Goal: Task Accomplishment & Management: Manage account settings

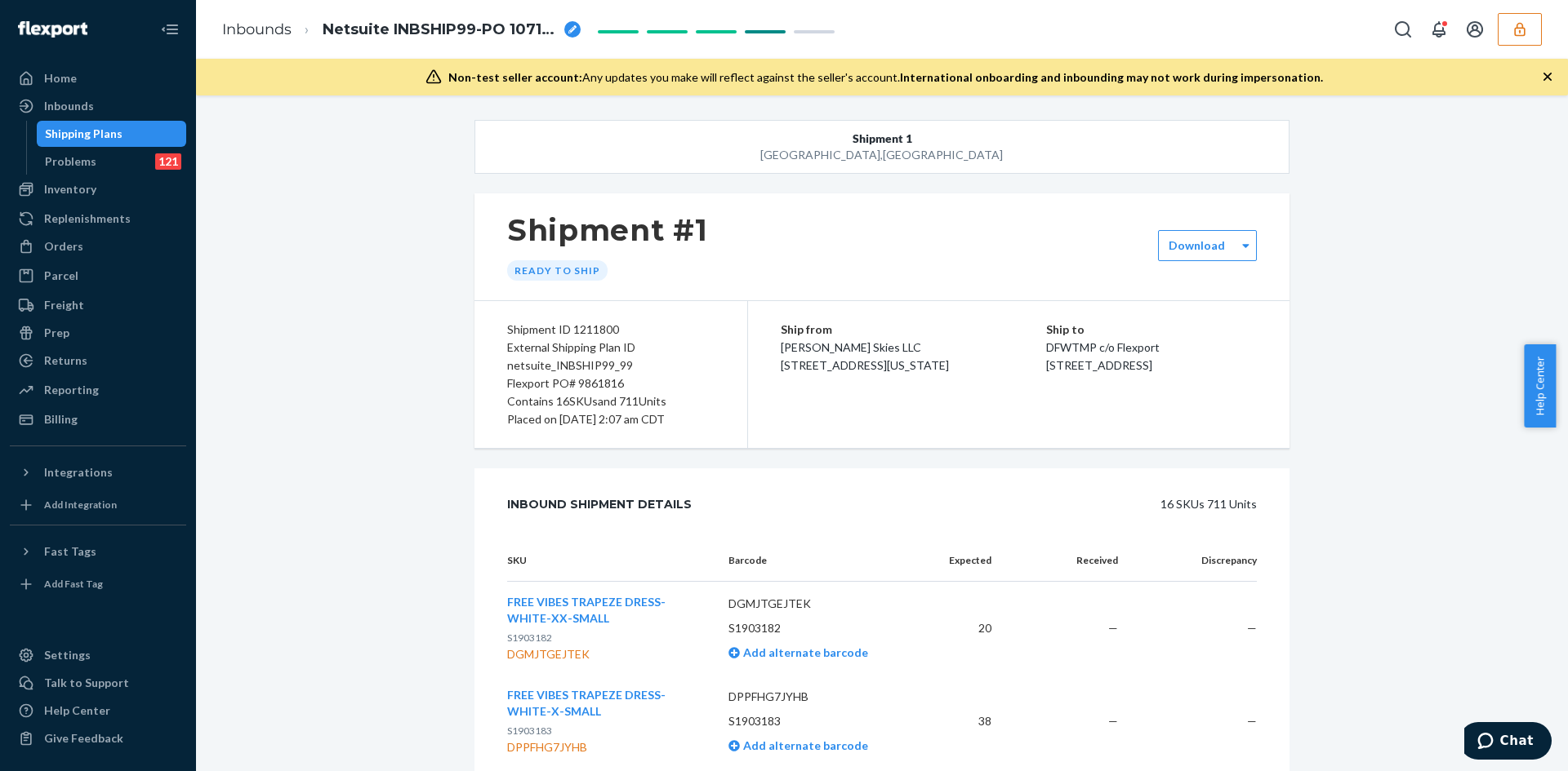
click at [1519, 27] on icon "button" at bounding box center [1519, 29] width 10 height 14
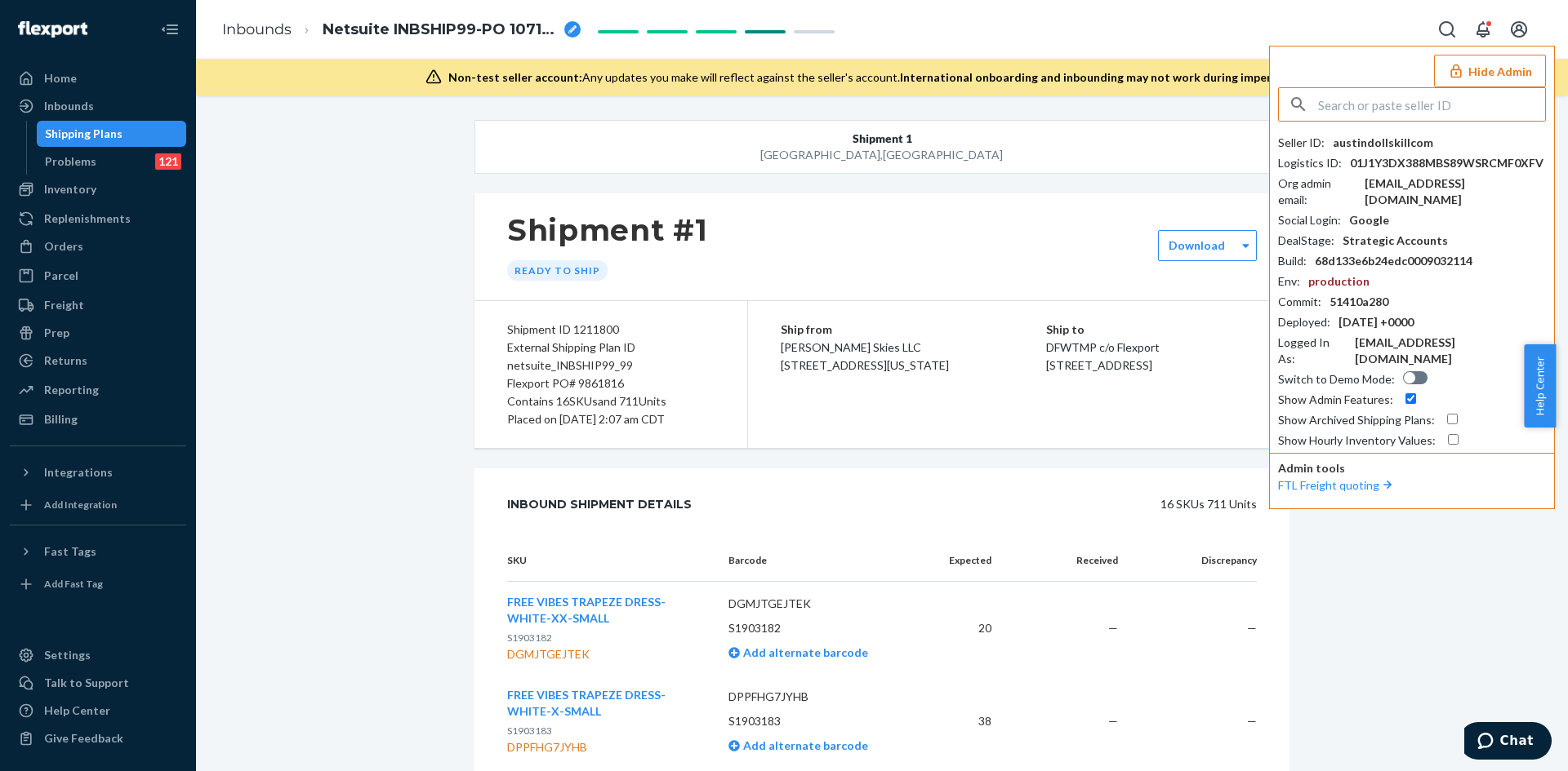
click at [1413, 111] on input "text" at bounding box center [1431, 104] width 227 height 32
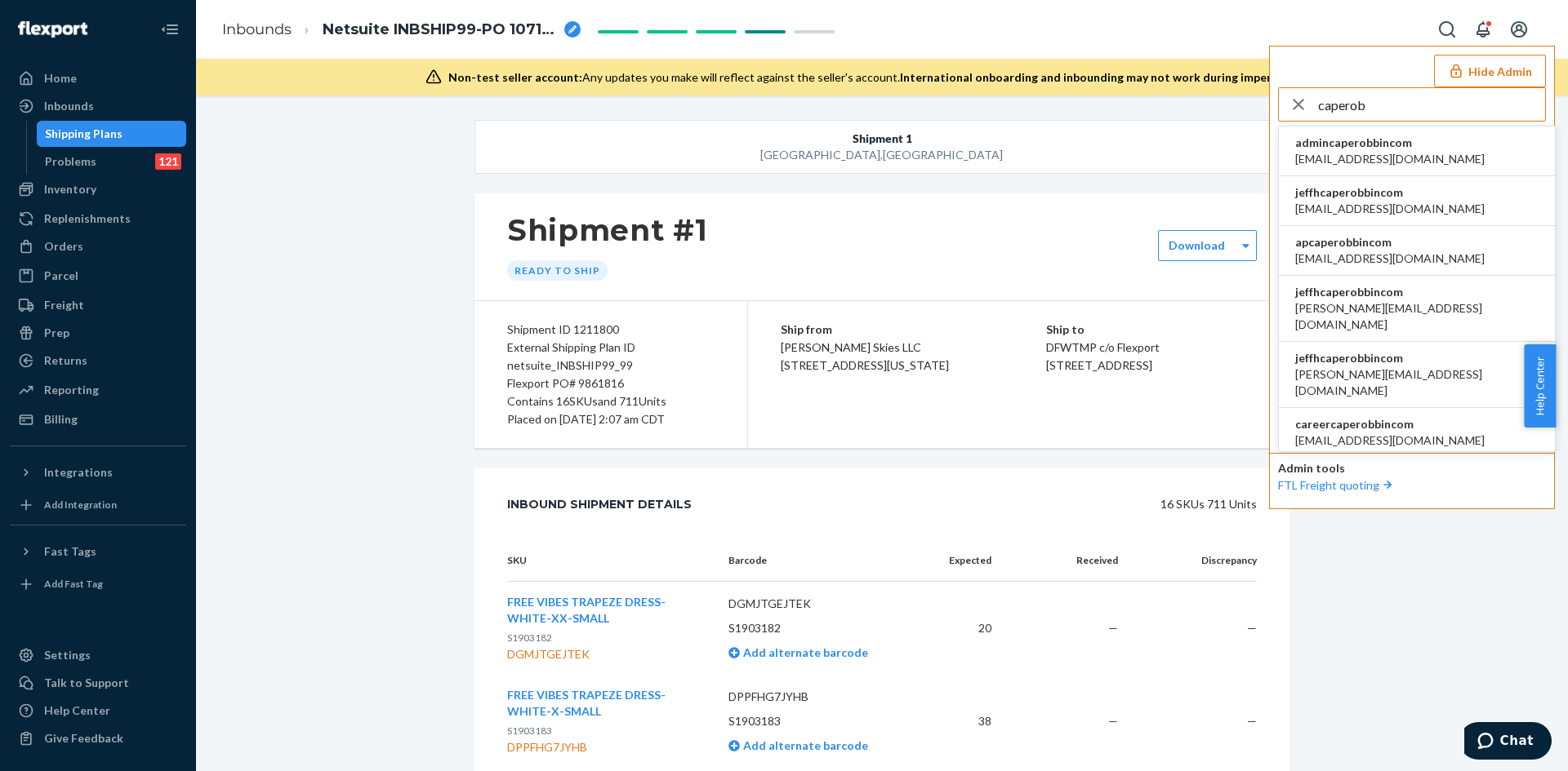
type input "caperob"
click at [1440, 146] on li "admincaperobbincom [EMAIL_ADDRESS][DOMAIN_NAME]" at bounding box center [1417, 152] width 276 height 50
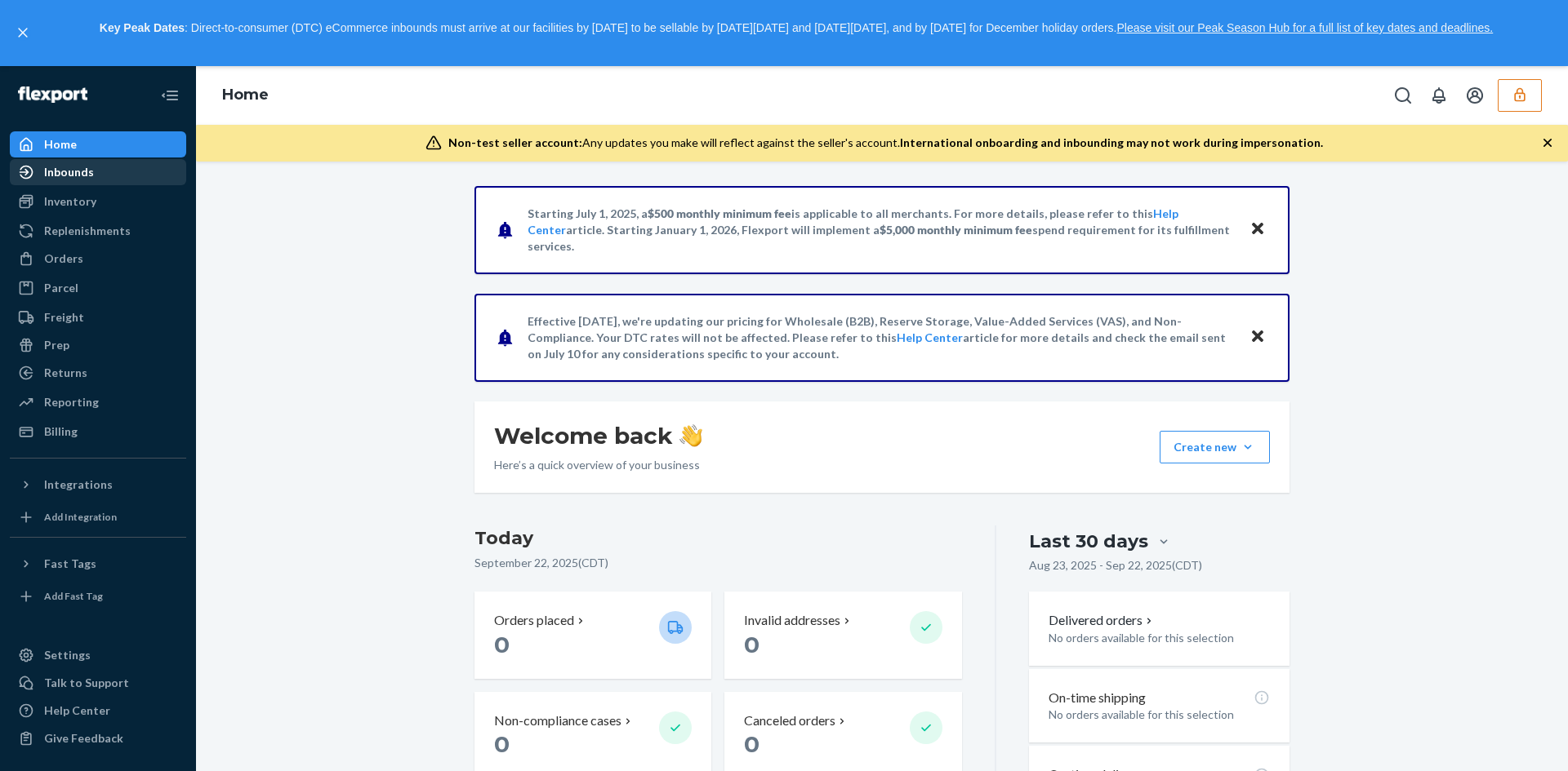
click at [111, 180] on div "Inbounds" at bounding box center [97, 171] width 173 height 23
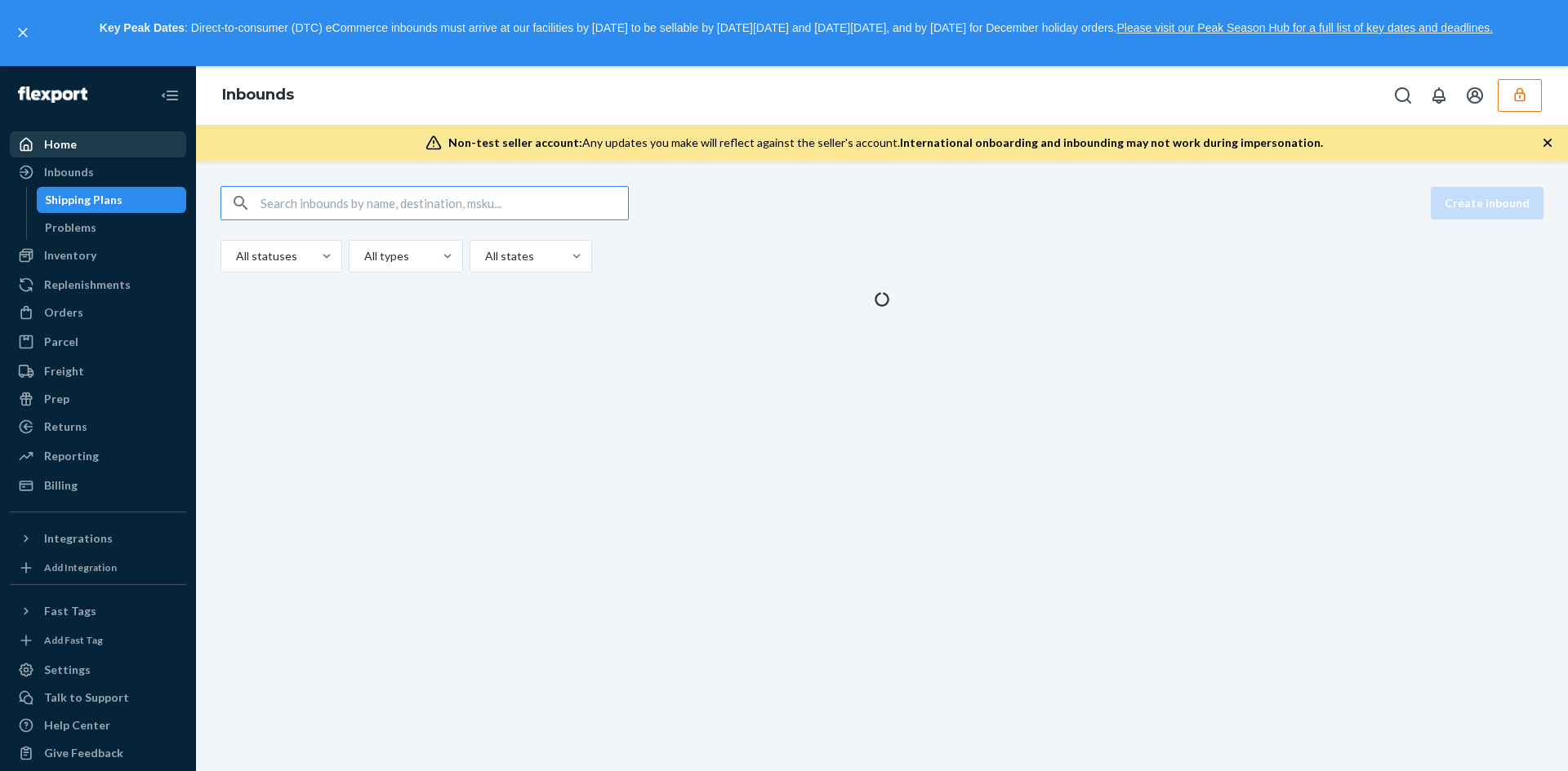
click at [97, 170] on div "Inbounds" at bounding box center [97, 171] width 173 height 23
click at [96, 146] on div "Home" at bounding box center [97, 145] width 173 height 23
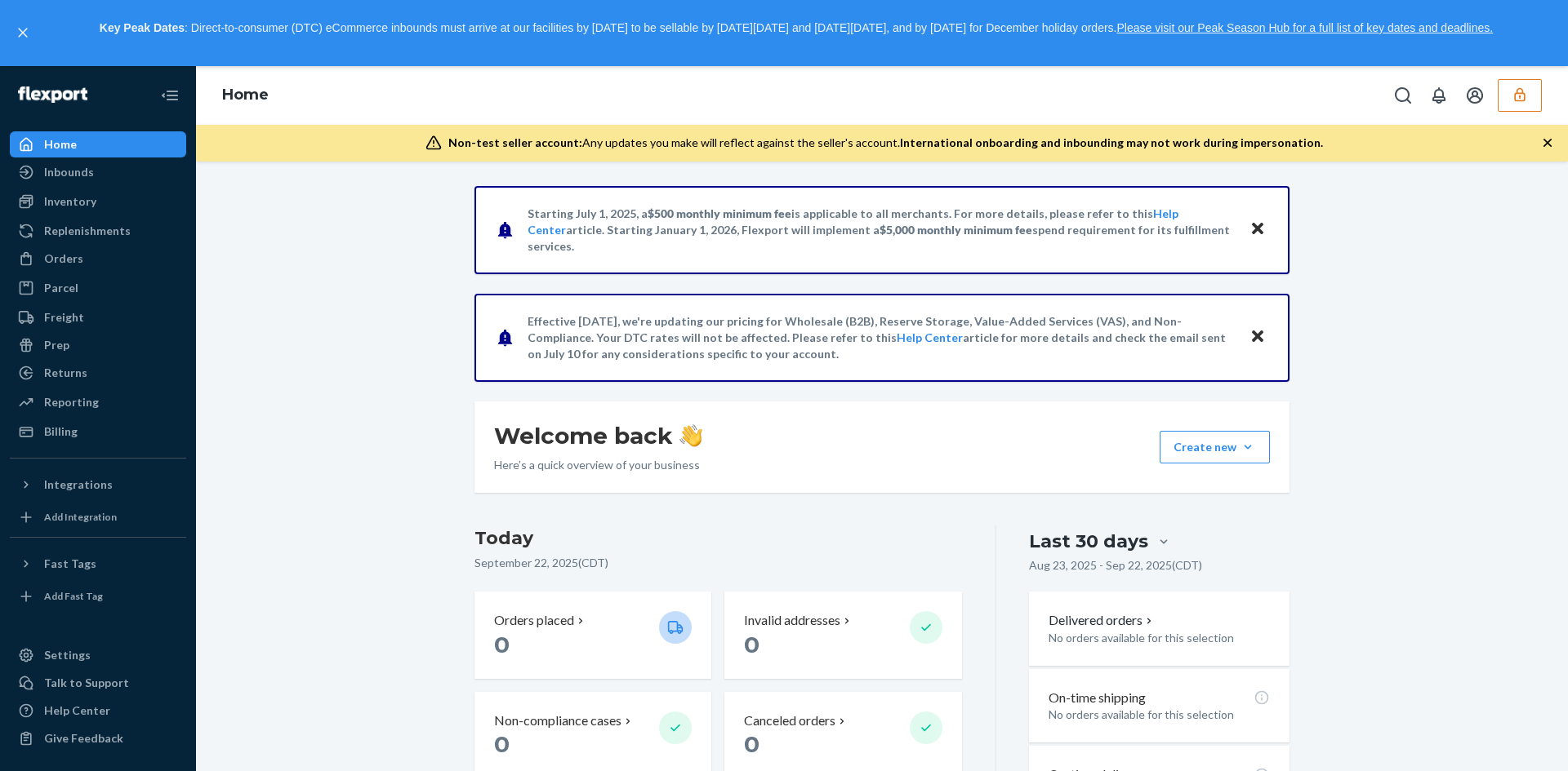
click at [1515, 98] on icon "button" at bounding box center [1519, 95] width 10 height 14
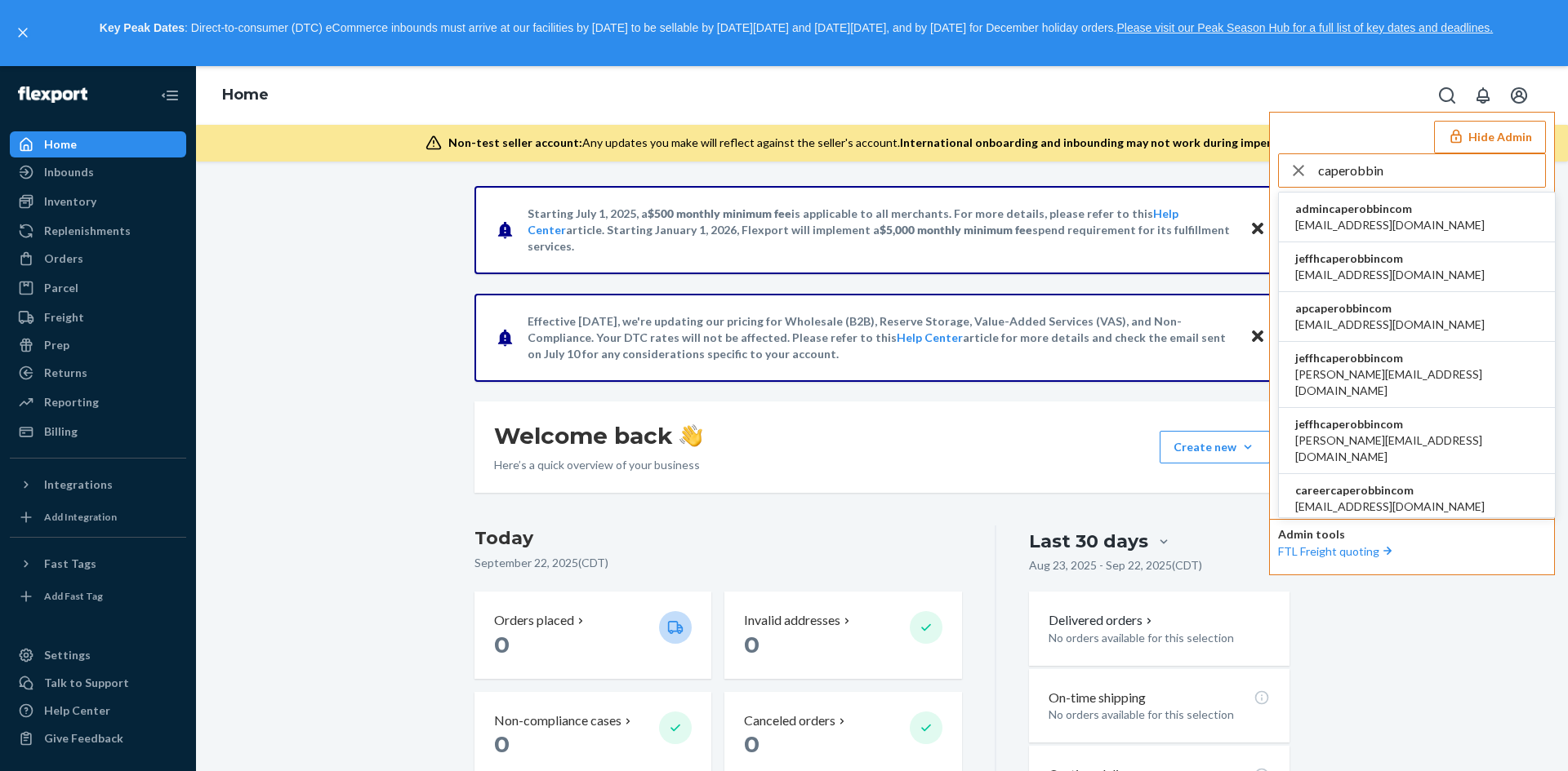
type input "caperobbin"
click at [1438, 254] on li "jeffhcaperobbincom andre@caperobbin.com" at bounding box center [1417, 268] width 276 height 50
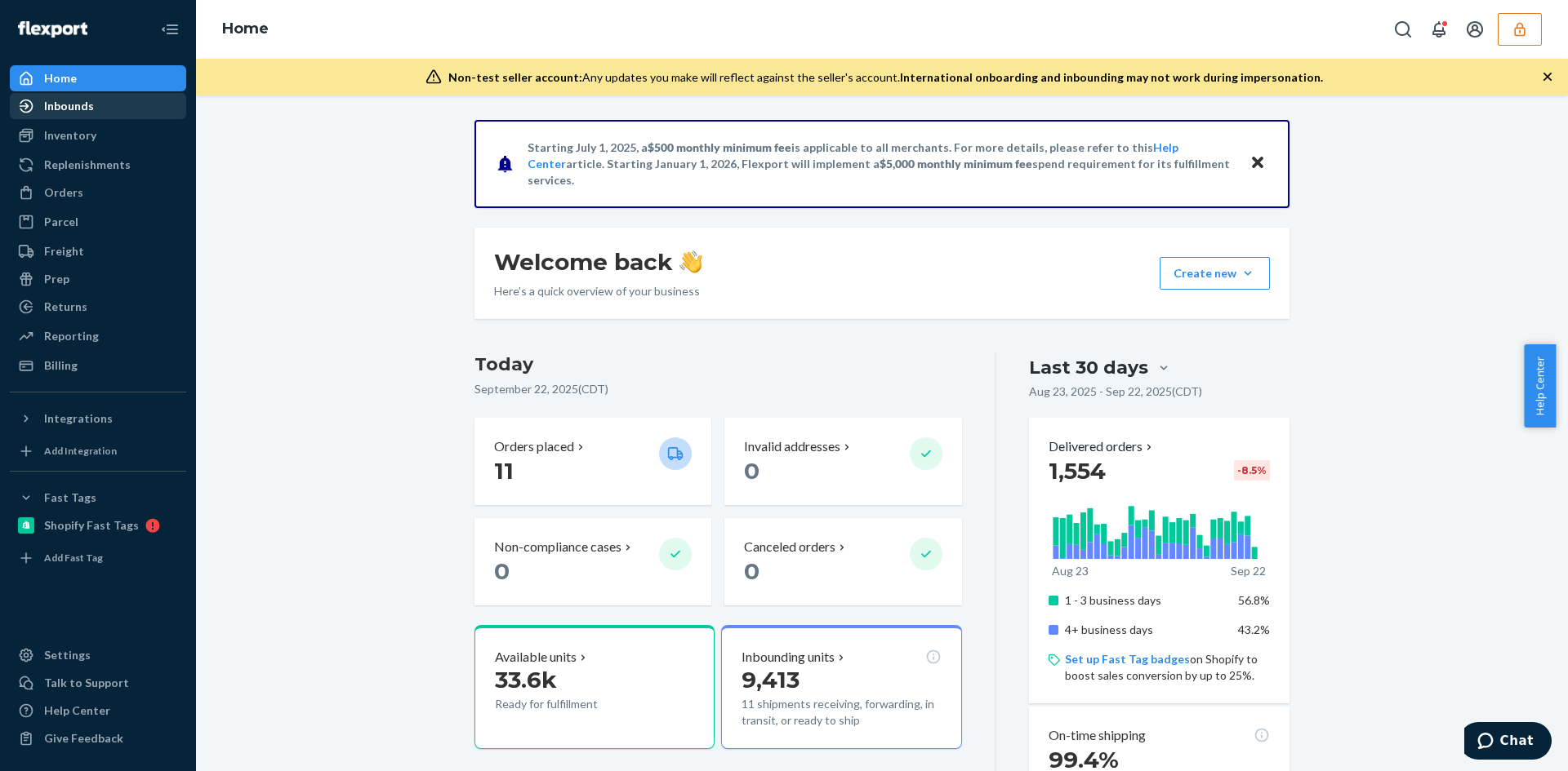
click at [102, 109] on div "Inbounds" at bounding box center [97, 106] width 173 height 23
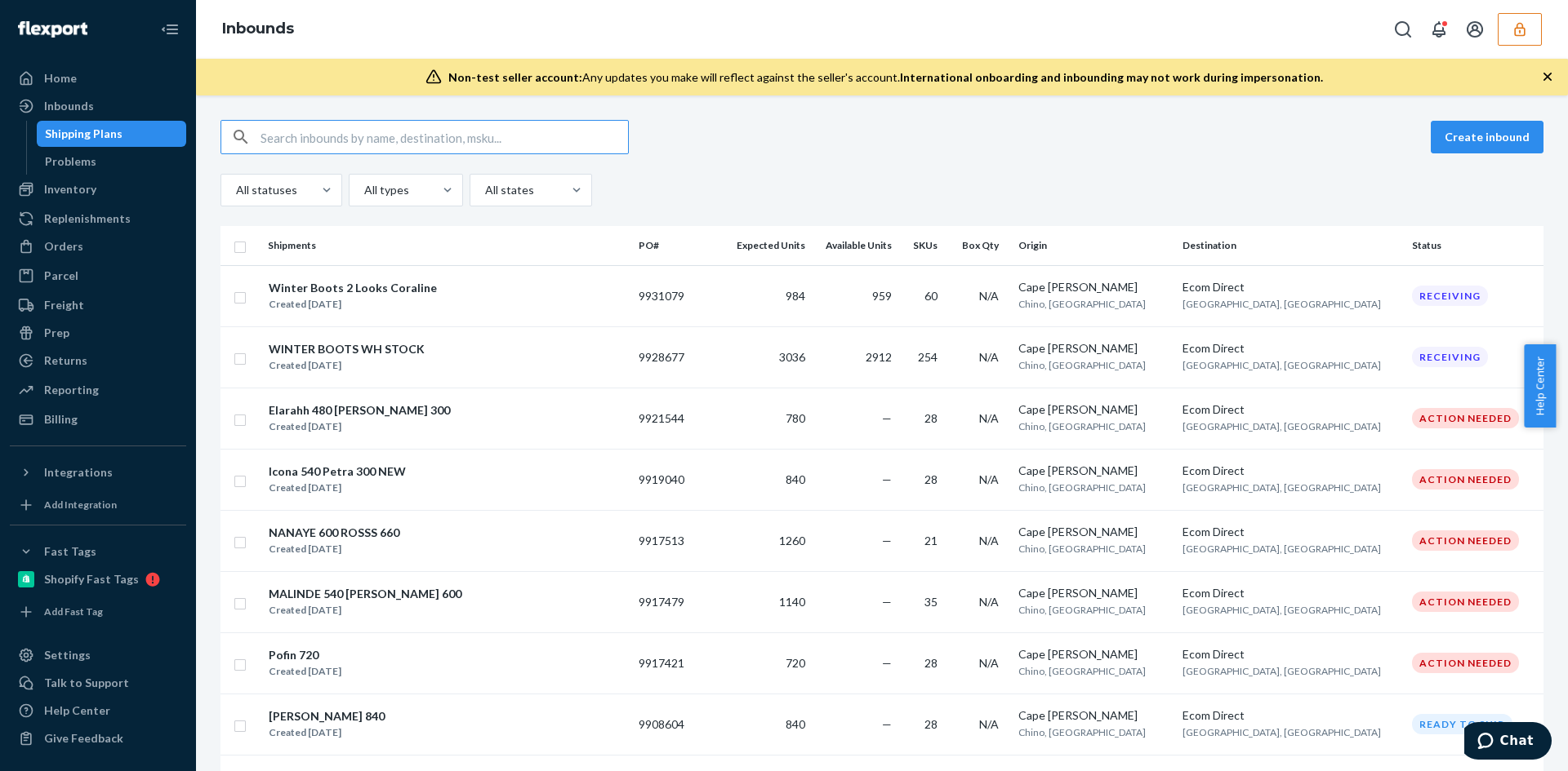
click at [363, 133] on input "text" at bounding box center [444, 136] width 367 height 32
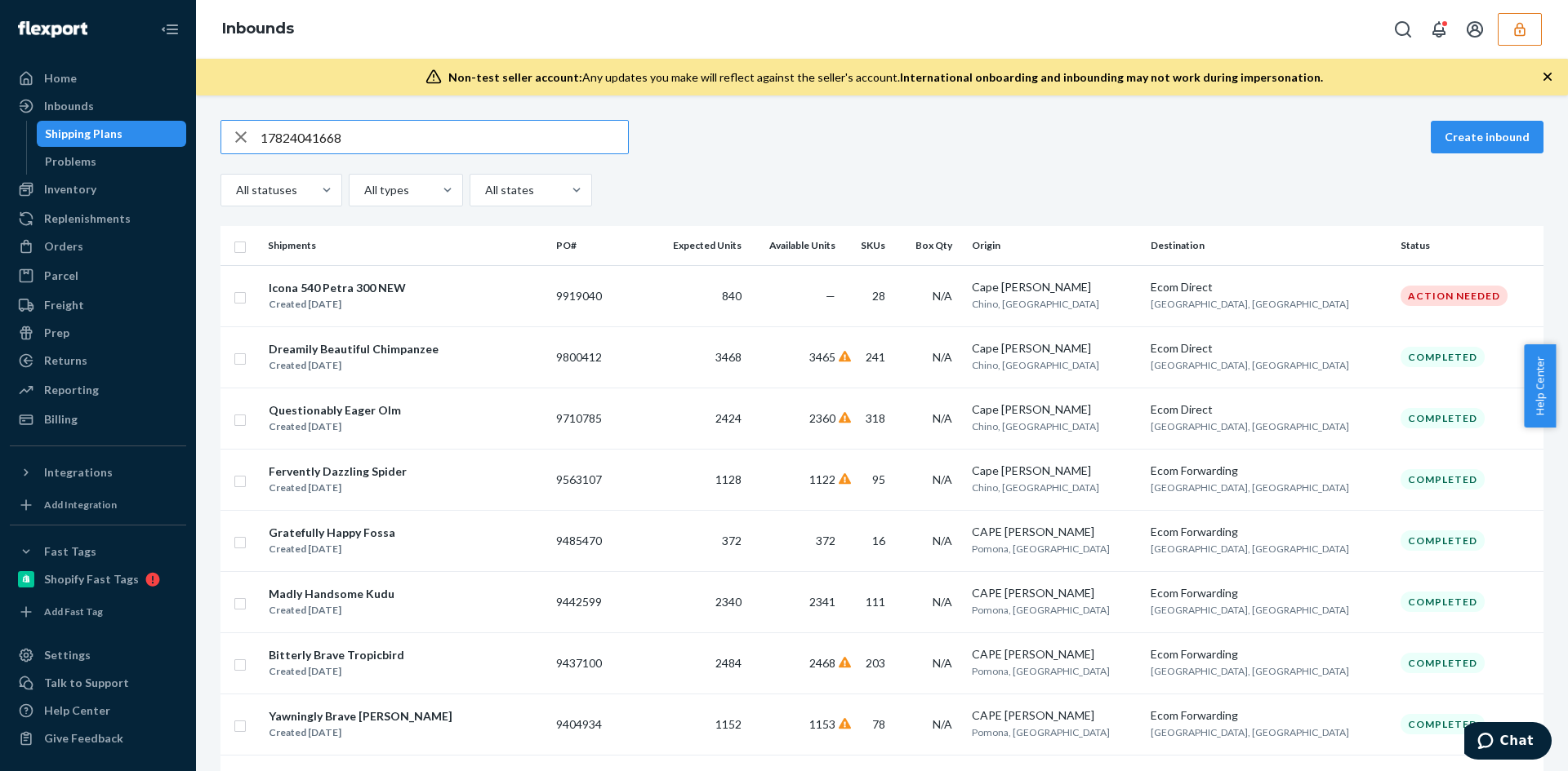
drag, startPoint x: 380, startPoint y: 143, endPoint x: 243, endPoint y: 151, distance: 137.2
click at [243, 151] on div "17824041668" at bounding box center [425, 136] width 407 height 32
drag, startPoint x: 265, startPoint y: 137, endPoint x: 284, endPoint y: 147, distance: 21.5
click at [265, 137] on input "17824041668" at bounding box center [444, 136] width 367 height 32
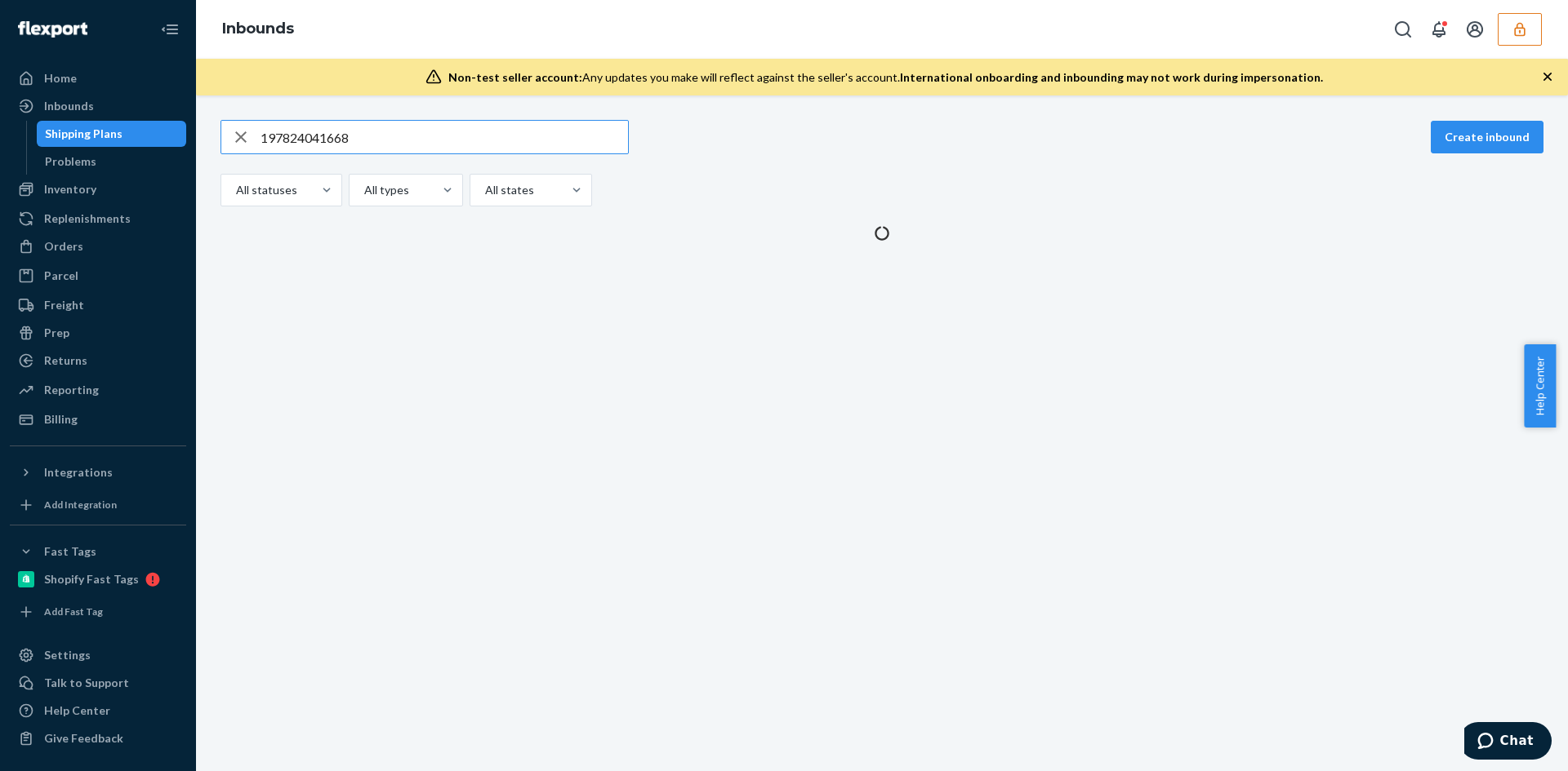
click at [373, 143] on input "197824041668" at bounding box center [444, 136] width 367 height 32
type input "197824041668"
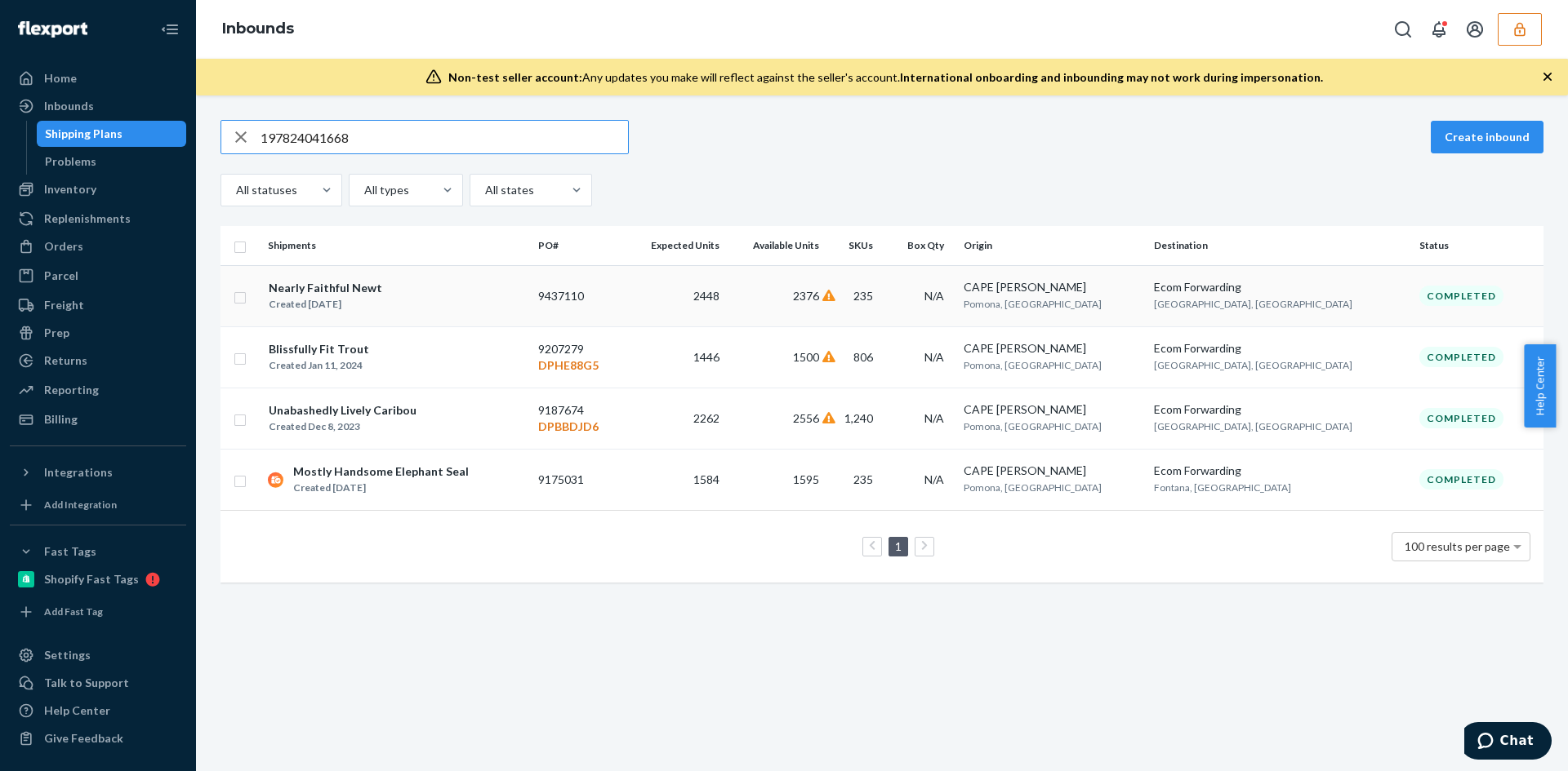
click at [698, 291] on td "2448" at bounding box center [675, 296] width 103 height 61
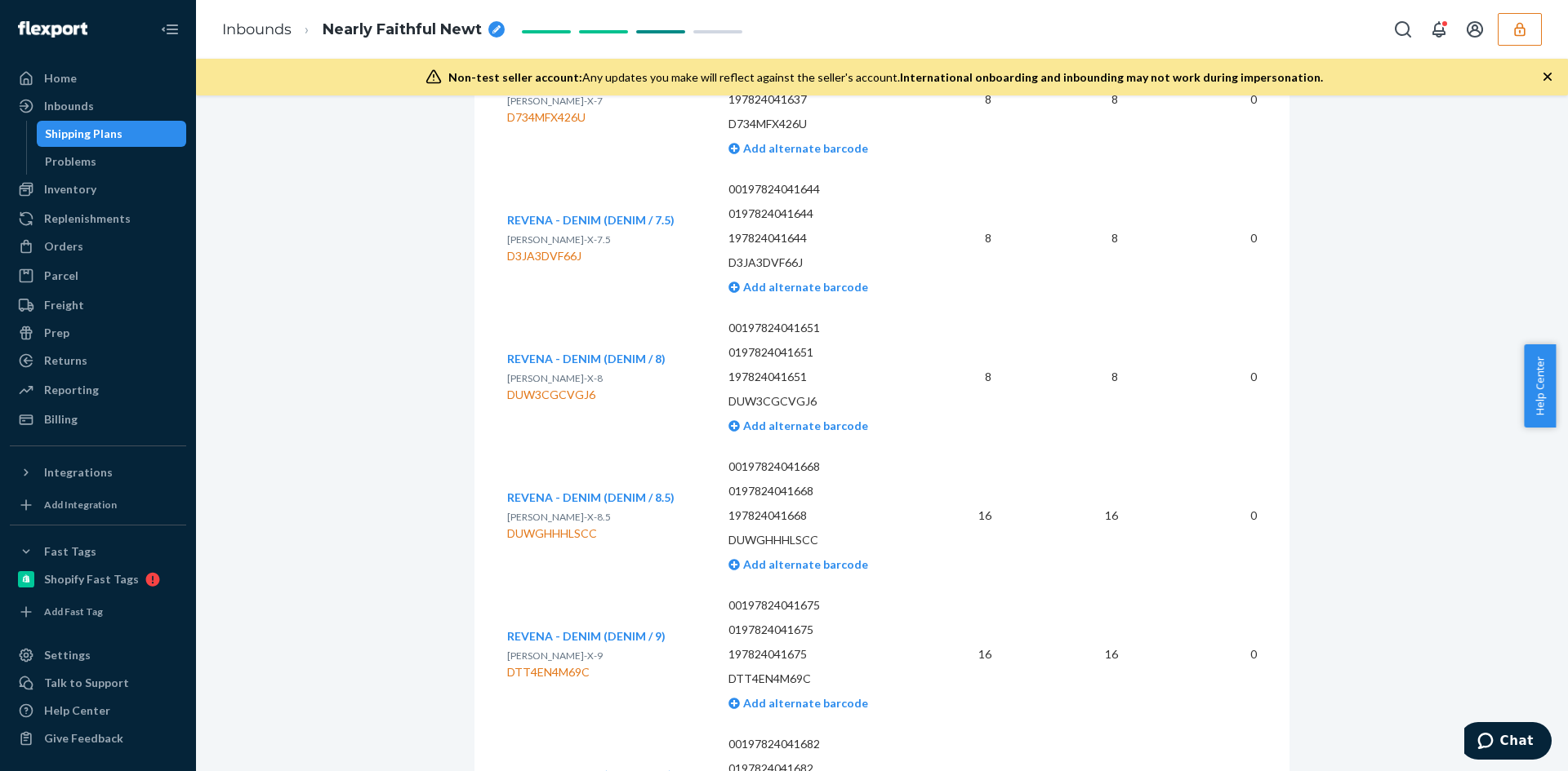
scroll to position [18852, 0]
